Goal: Task Accomplishment & Management: Complete application form

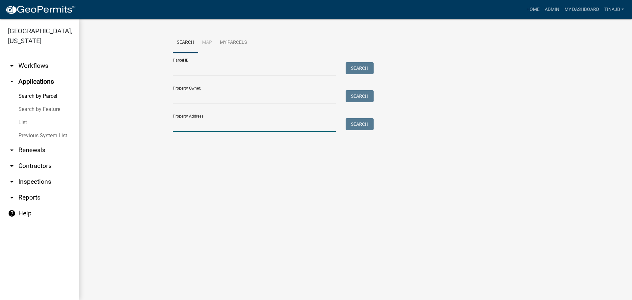
click at [189, 121] on input "Property Address:" at bounding box center [254, 124] width 163 height 13
type input "2662"
click at [369, 126] on button "Search" at bounding box center [359, 124] width 28 height 12
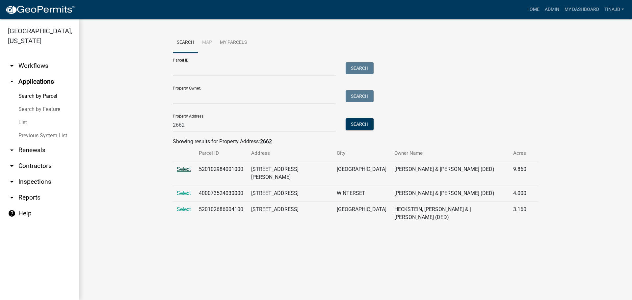
click at [183, 169] on span "Select" at bounding box center [184, 169] width 14 height 6
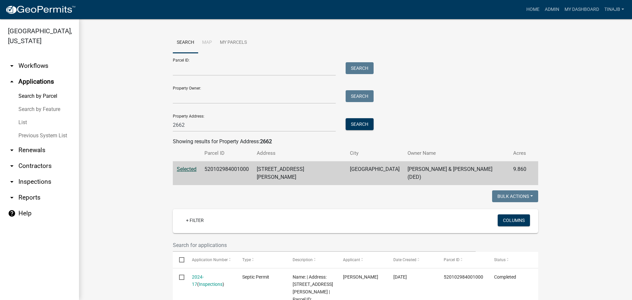
scroll to position [66, 0]
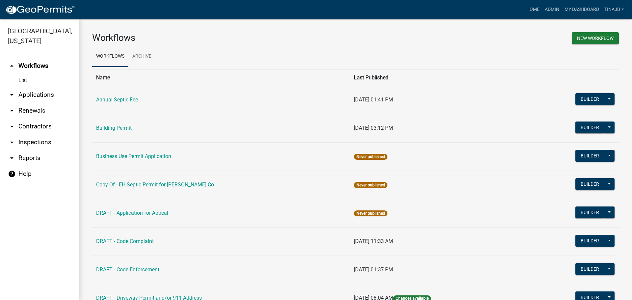
click at [28, 87] on link "arrow_drop_down Applications" at bounding box center [39, 95] width 79 height 16
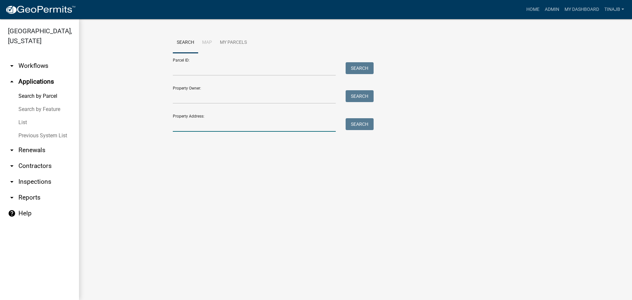
click at [190, 128] on input "Property Address:" at bounding box center [254, 124] width 163 height 13
click at [200, 122] on input "Property Address:" at bounding box center [254, 124] width 163 height 13
click at [354, 120] on button "Search" at bounding box center [359, 124] width 28 height 12
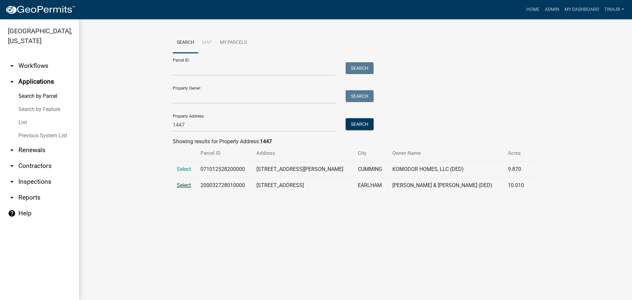
click at [185, 184] on span "Select" at bounding box center [184, 185] width 14 height 6
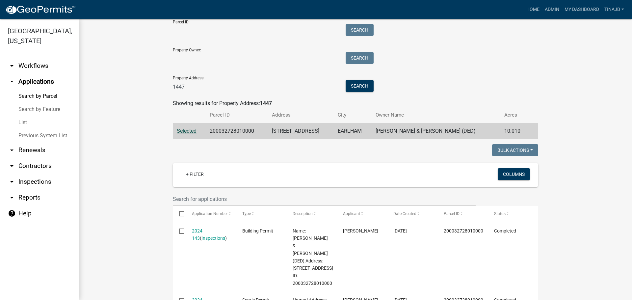
scroll to position [99, 0]
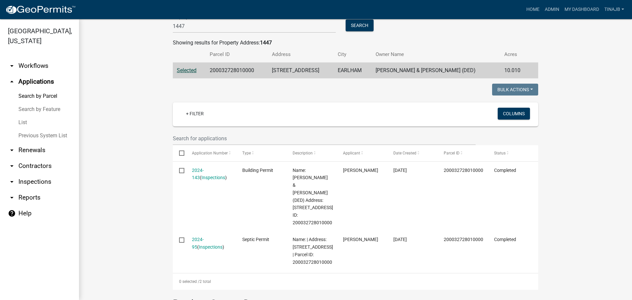
click at [25, 74] on link "arrow_drop_up Applications" at bounding box center [39, 82] width 79 height 16
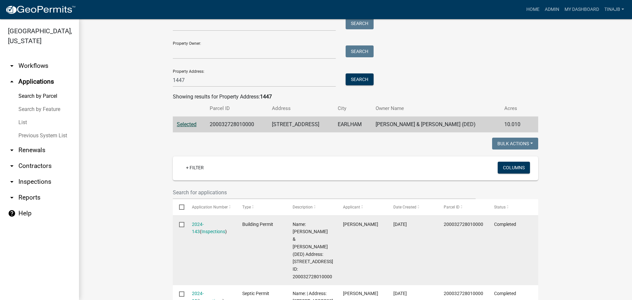
scroll to position [0, 0]
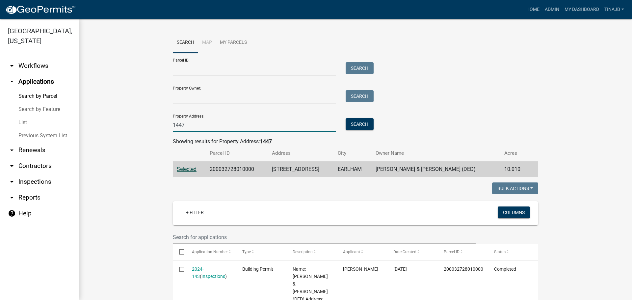
click at [189, 124] on input "1447" at bounding box center [254, 124] width 163 height 13
click at [196, 127] on input "1447" at bounding box center [254, 124] width 163 height 13
type input "1"
click at [364, 120] on button "Search" at bounding box center [359, 124] width 28 height 12
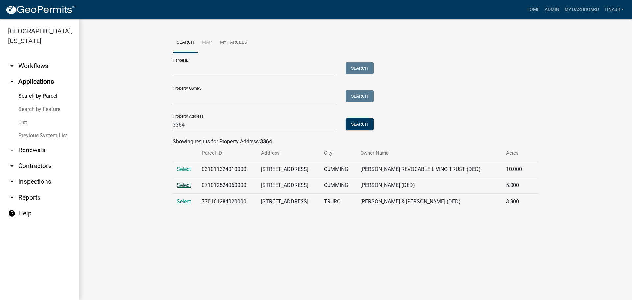
click at [177, 185] on span "Select" at bounding box center [184, 185] width 14 height 6
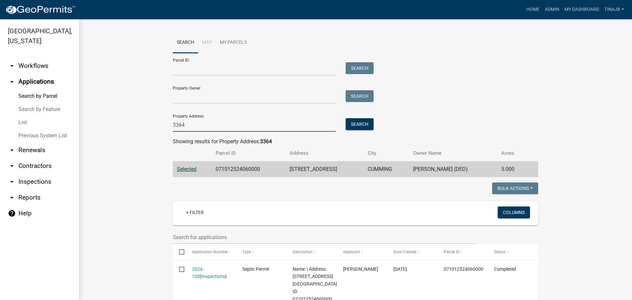
click at [192, 127] on input "3364" at bounding box center [254, 124] width 163 height 13
type input "3"
click at [198, 72] on input "Parcel ID:" at bounding box center [254, 68] width 163 height 13
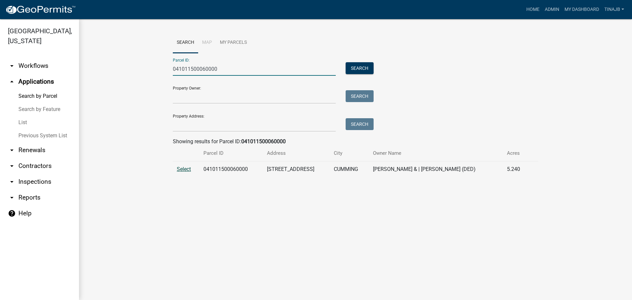
click at [183, 169] on span "Select" at bounding box center [184, 169] width 14 height 6
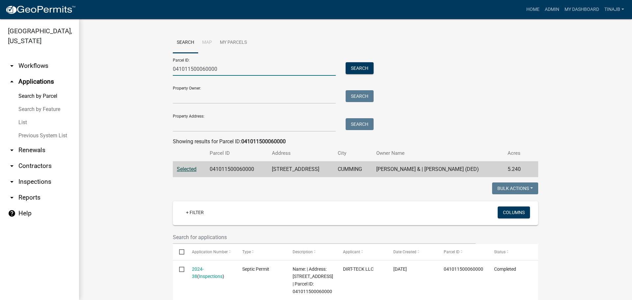
click at [228, 66] on input "041011500060000" at bounding box center [254, 68] width 163 height 13
type input "0"
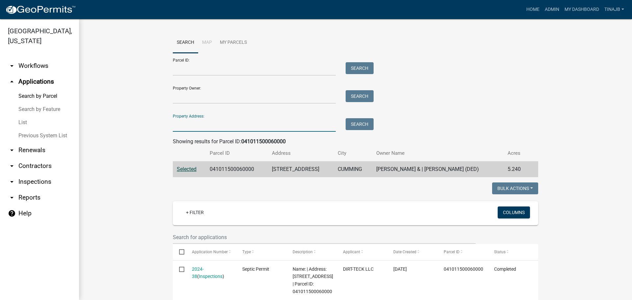
click at [198, 121] on input "Property Address:" at bounding box center [254, 124] width 163 height 13
click at [363, 127] on button "Search" at bounding box center [359, 124] width 28 height 12
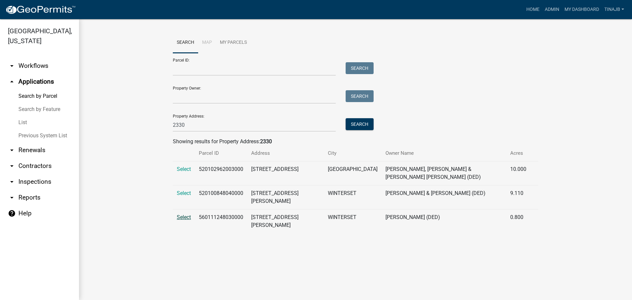
click at [181, 214] on span "Select" at bounding box center [184, 217] width 14 height 6
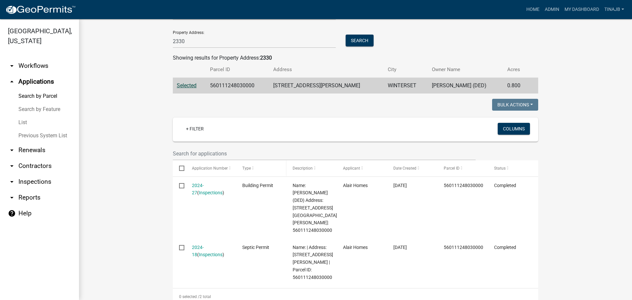
scroll to position [33, 0]
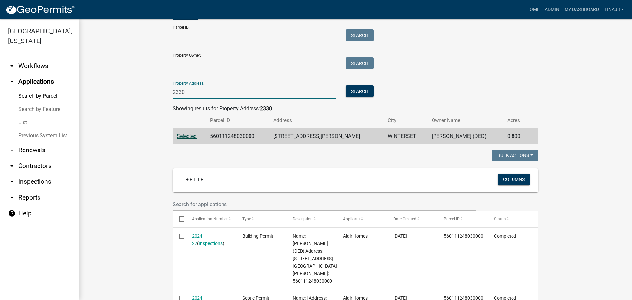
click at [191, 90] on input "2330" at bounding box center [254, 91] width 163 height 13
type input "2"
click at [357, 91] on button "Search" at bounding box center [359, 91] width 28 height 12
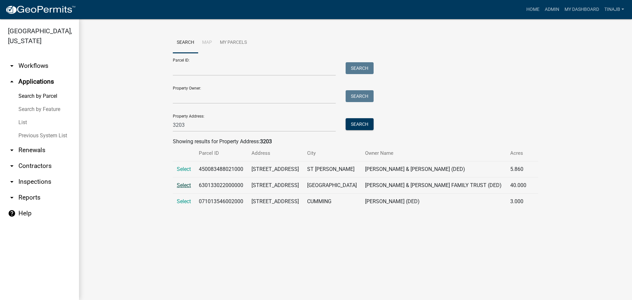
click at [186, 184] on span "Select" at bounding box center [184, 185] width 14 height 6
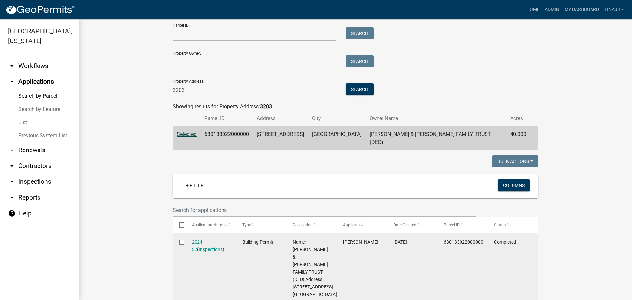
scroll to position [33, 0]
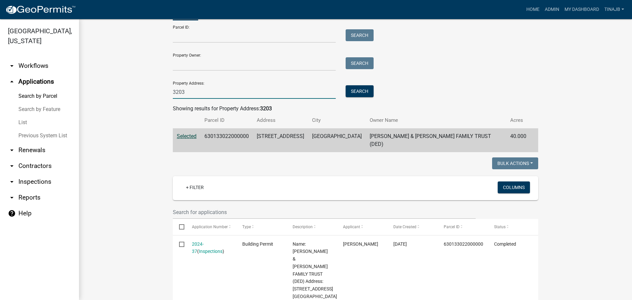
click at [194, 90] on input "3203" at bounding box center [254, 91] width 163 height 13
type input "3"
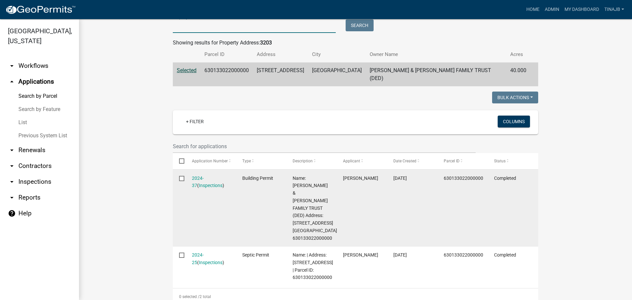
scroll to position [0, 0]
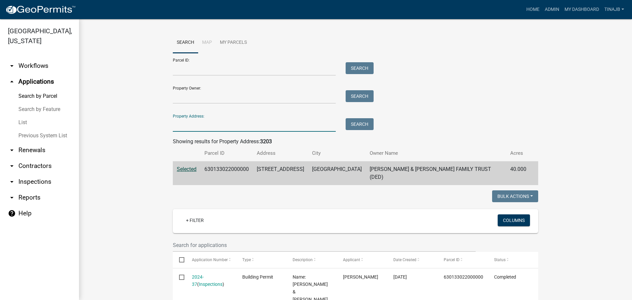
click at [178, 125] on input "Property Address:" at bounding box center [254, 124] width 163 height 13
click at [355, 125] on button "Search" at bounding box center [359, 124] width 28 height 12
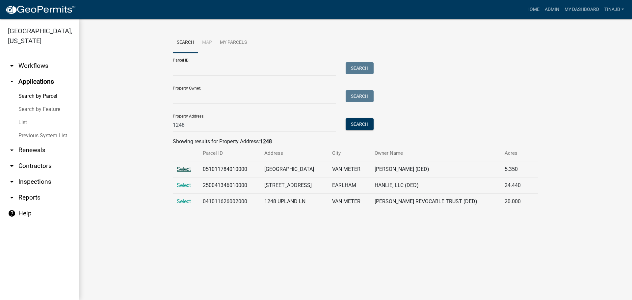
click at [183, 170] on span "Select" at bounding box center [184, 169] width 14 height 6
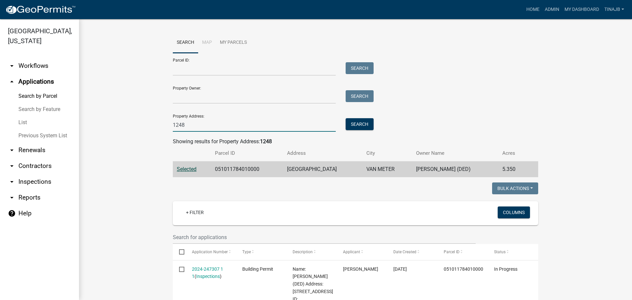
click at [187, 129] on input "1248" at bounding box center [254, 124] width 163 height 13
type input "1"
click at [353, 125] on button "Search" at bounding box center [359, 124] width 28 height 12
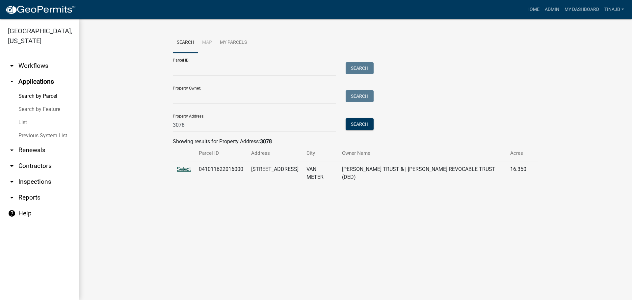
click at [185, 166] on span "Select" at bounding box center [184, 169] width 14 height 6
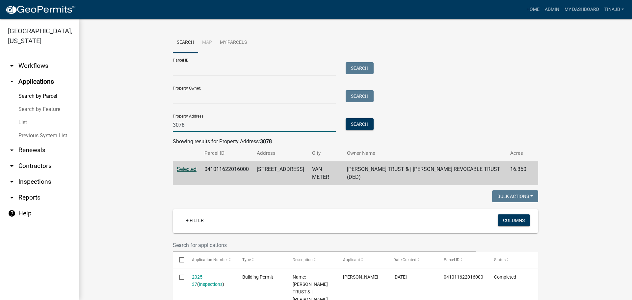
click at [186, 127] on input "3078" at bounding box center [254, 124] width 163 height 13
type input "3"
click at [355, 126] on button "Search" at bounding box center [359, 124] width 28 height 12
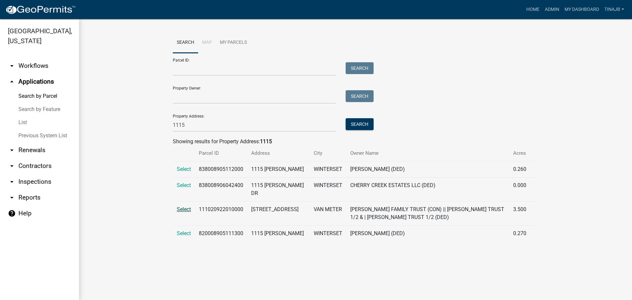
click at [183, 211] on span "Select" at bounding box center [184, 209] width 14 height 6
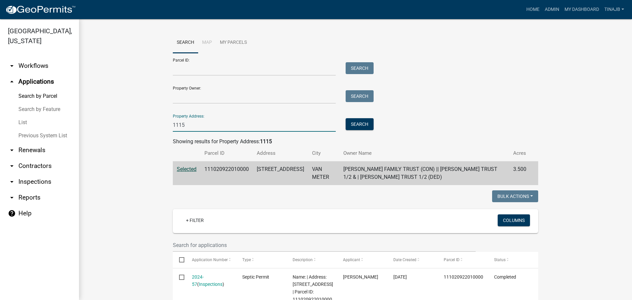
click at [194, 127] on input "1115" at bounding box center [254, 124] width 163 height 13
type input "1"
click at [200, 125] on input "Property Address:" at bounding box center [254, 124] width 163 height 13
click at [353, 126] on button "Search" at bounding box center [359, 124] width 28 height 12
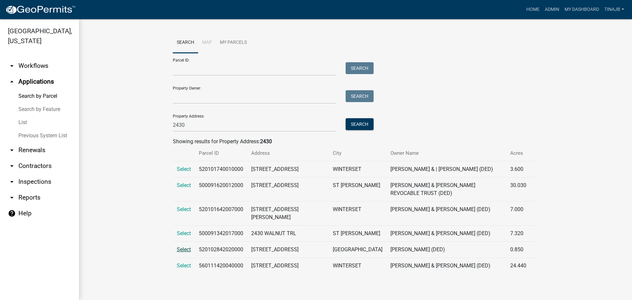
click at [187, 252] on span "Select" at bounding box center [184, 249] width 14 height 6
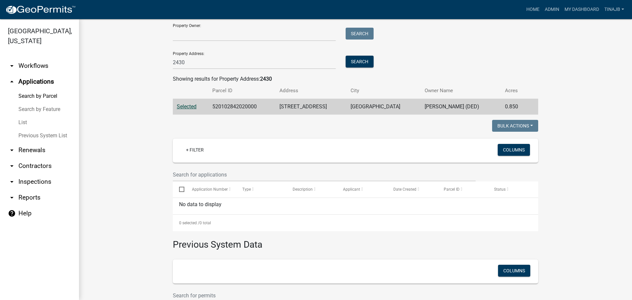
scroll to position [62, 0]
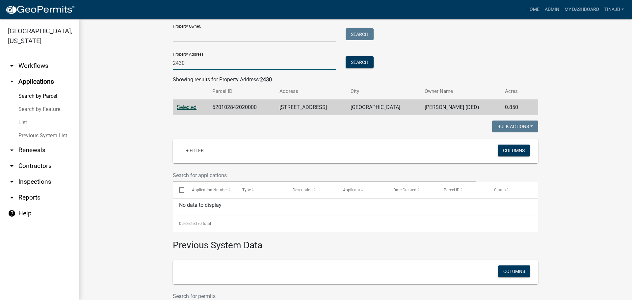
click at [192, 63] on input "2430" at bounding box center [254, 62] width 163 height 13
type input "2"
click at [349, 58] on button "Search" at bounding box center [359, 62] width 28 height 12
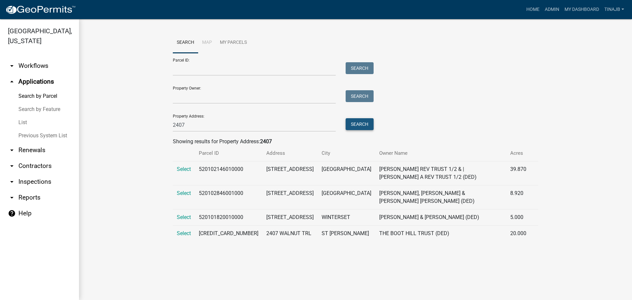
scroll to position [0, 0]
click at [185, 194] on span "Select" at bounding box center [184, 193] width 14 height 6
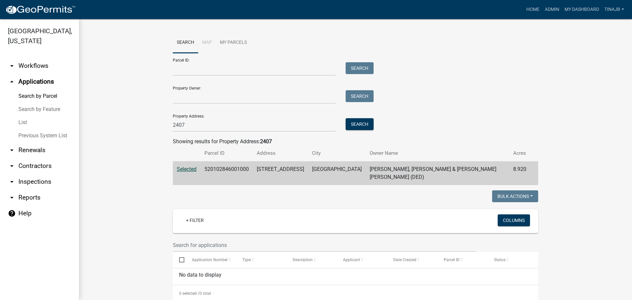
click at [186, 170] on span "Selected" at bounding box center [187, 169] width 20 height 6
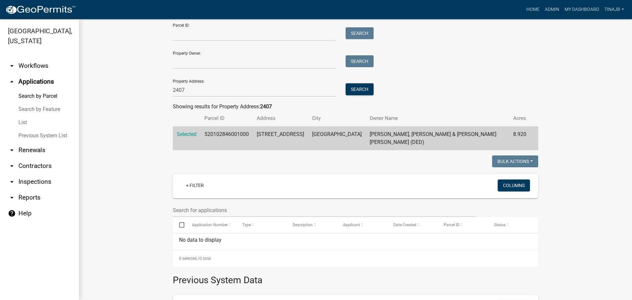
scroll to position [33, 0]
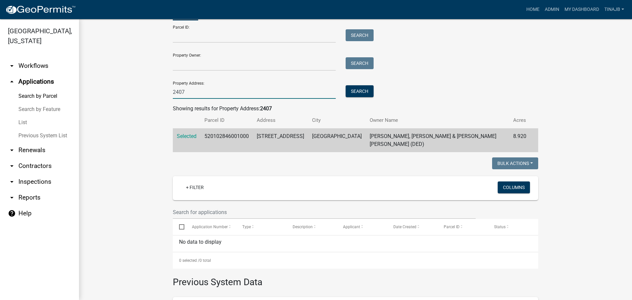
click at [185, 92] on input "2407" at bounding box center [254, 91] width 163 height 13
click at [345, 94] on button "Search" at bounding box center [359, 91] width 28 height 12
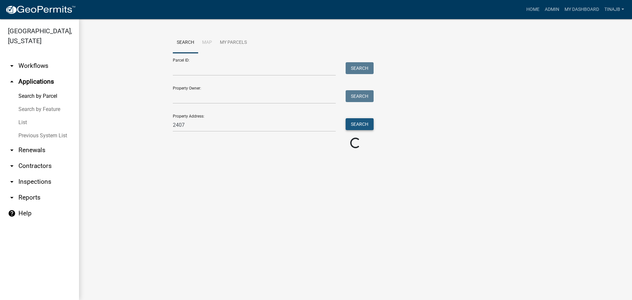
scroll to position [0, 0]
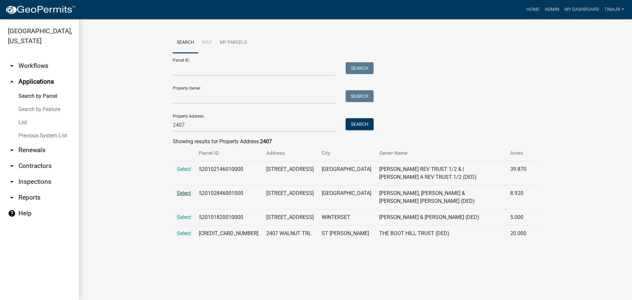
click at [180, 192] on span "Select" at bounding box center [184, 193] width 14 height 6
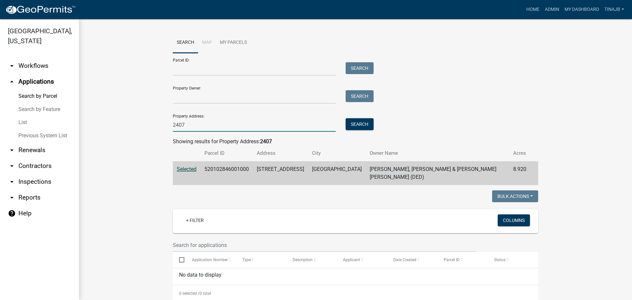
click at [183, 123] on input "2407" at bounding box center [254, 124] width 163 height 13
type input "2"
